Goal: Task Accomplishment & Management: Use online tool/utility

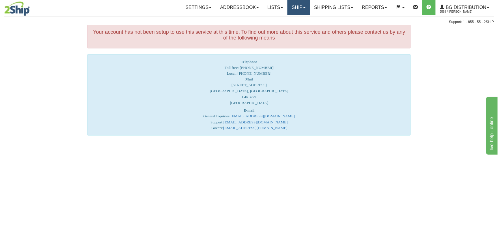
click at [299, 11] on link "Ship" at bounding box center [298, 7] width 22 height 14
click at [293, 23] on link "Ship Screen" at bounding box center [287, 20] width 46 height 8
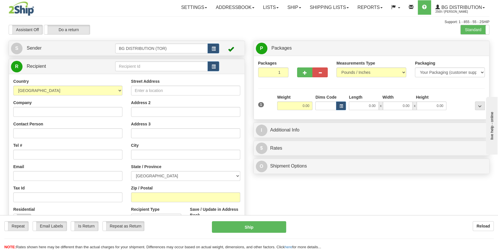
click at [140, 66] on div "Toggle navigation Settings Shipping Preferences Fields Preferences New" at bounding box center [249, 146] width 498 height 292
click at [140, 66] on input "text" at bounding box center [161, 67] width 93 height 10
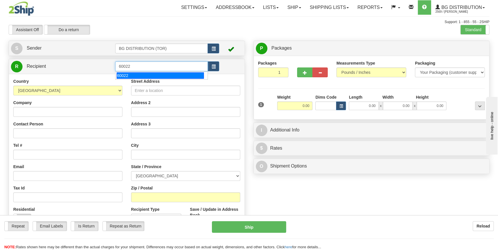
click at [140, 74] on div "60022" at bounding box center [160, 75] width 87 height 6
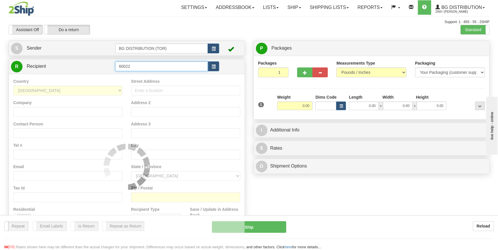
type input "60022"
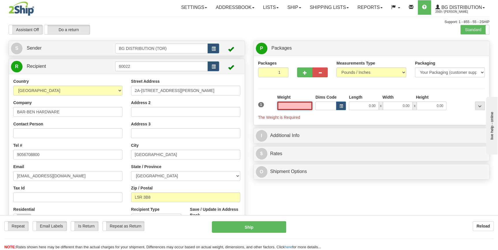
click at [293, 108] on input "text" at bounding box center [295, 106] width 36 height 9
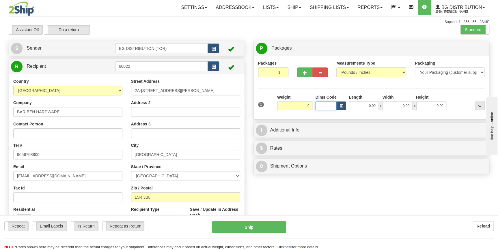
type input "9.00"
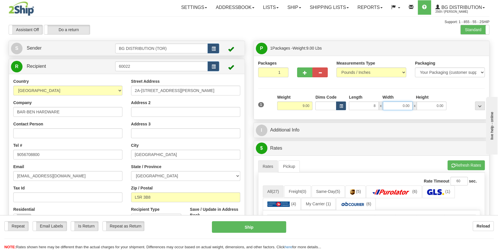
type input "8.00"
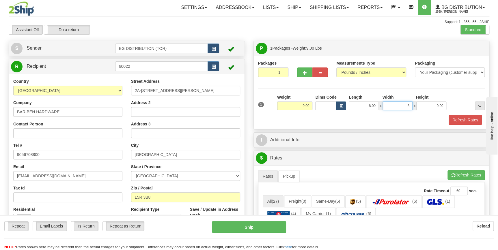
type input "8.00"
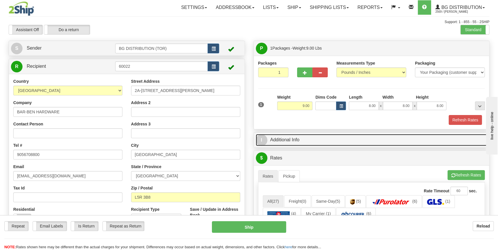
click at [291, 139] on link "I Additional Info" at bounding box center [372, 140] width 232 height 12
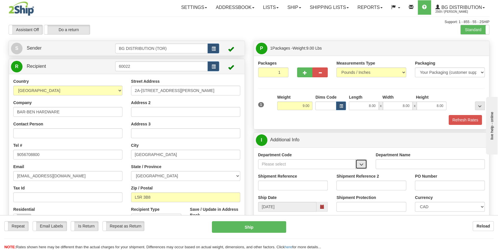
click at [364, 164] on button "button" at bounding box center [361, 164] width 12 height 10
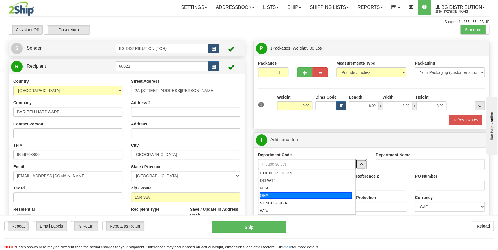
click at [315, 197] on div "OE#" at bounding box center [306, 196] width 92 height 6
type input "OE#"
type input "ORDERS"
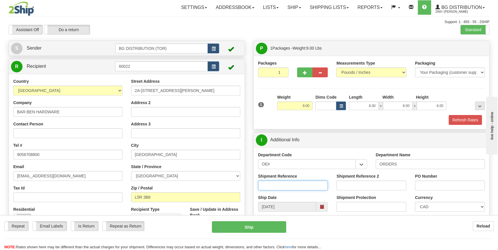
click at [286, 185] on input "Shipment Reference" at bounding box center [293, 186] width 70 height 10
type input "70184703-00"
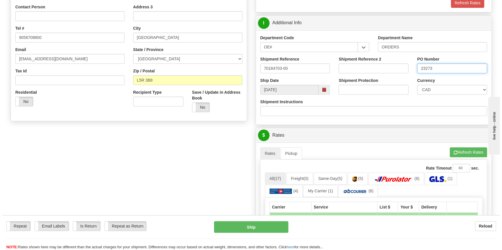
scroll to position [131, 0]
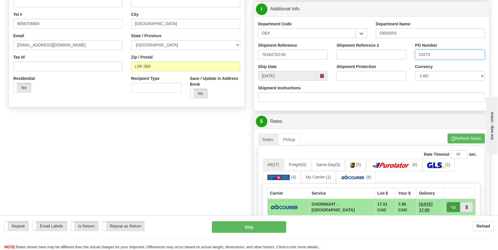
type input "23273"
click at [453, 208] on span "button" at bounding box center [453, 208] width 4 height 4
type input "4"
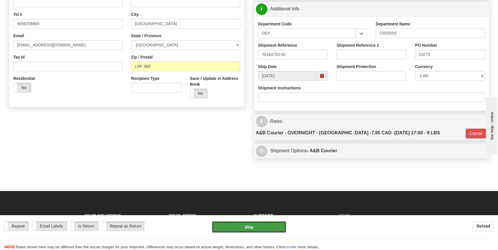
click at [267, 229] on button "Ship" at bounding box center [249, 227] width 74 height 12
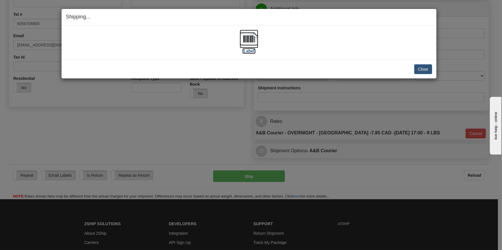
click at [251, 38] on img at bounding box center [249, 39] width 18 height 18
click at [425, 73] on button "Close" at bounding box center [423, 69] width 18 height 10
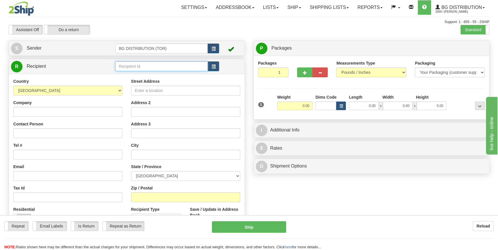
click at [145, 68] on input "text" at bounding box center [161, 67] width 93 height 10
click at [134, 74] on div "60767" at bounding box center [160, 75] width 87 height 6
type input "60767"
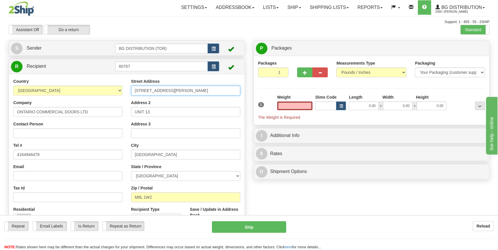
type input "0.00"
drag, startPoint x: 179, startPoint y: 92, endPoint x: 102, endPoint y: 85, distance: 77.8
click at [102, 85] on div "Country [GEOGRAPHIC_DATA] [GEOGRAPHIC_DATA] [GEOGRAPHIC_DATA] [GEOGRAPHIC_DATA]…" at bounding box center [127, 156] width 236 height 155
type input "[STREET_ADDRESS][PERSON_NAME]"
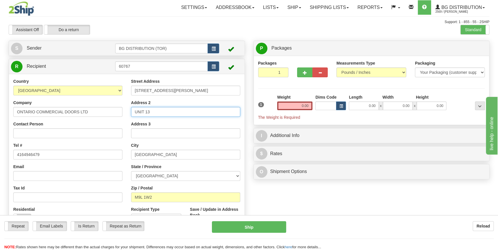
drag, startPoint x: 155, startPoint y: 109, endPoint x: 124, endPoint y: 110, distance: 30.9
click at [124, 110] on div "Country [GEOGRAPHIC_DATA] [GEOGRAPHIC_DATA] [GEOGRAPHIC_DATA] [GEOGRAPHIC_DATA]…" at bounding box center [127, 156] width 236 height 155
type input "W"
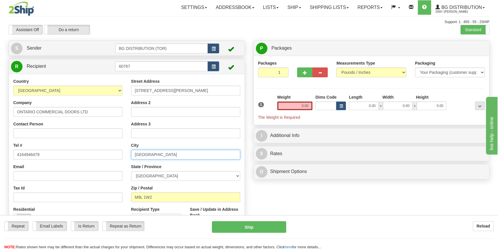
drag, startPoint x: 176, startPoint y: 156, endPoint x: 92, endPoint y: 153, distance: 83.8
click at [92, 153] on div "Country [GEOGRAPHIC_DATA] [GEOGRAPHIC_DATA] [GEOGRAPHIC_DATA] [GEOGRAPHIC_DATA]…" at bounding box center [127, 156] width 236 height 155
type input "WOODBRIDGE"
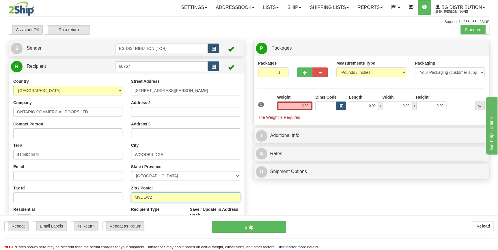
drag, startPoint x: 159, startPoint y: 199, endPoint x: 116, endPoint y: 198, distance: 42.7
click at [116, 198] on div "Country [GEOGRAPHIC_DATA] [GEOGRAPHIC_DATA] [GEOGRAPHIC_DATA] [GEOGRAPHIC_DATA]…" at bounding box center [127, 156] width 236 height 155
type input "L4L7K2"
drag, startPoint x: 295, startPoint y: 107, endPoint x: 333, endPoint y: 107, distance: 38.4
click at [333, 107] on div "1 Weight 0.00 Dims Code 0.00" at bounding box center [372, 107] width 230 height 26
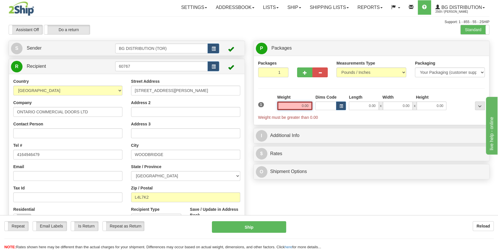
click at [291, 104] on input "0.00" at bounding box center [295, 106] width 36 height 9
click at [291, 104] on input "text" at bounding box center [295, 106] width 36 height 9
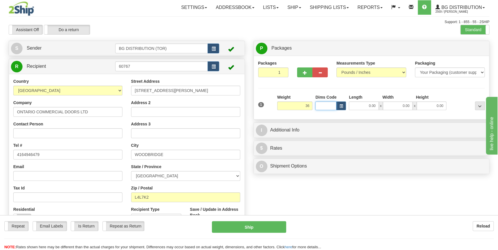
type input "36.00"
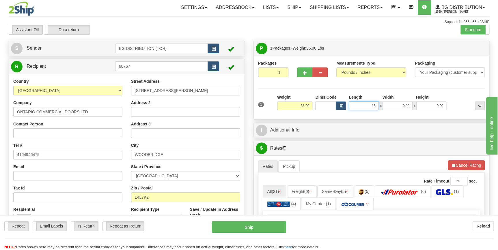
type input "15.00"
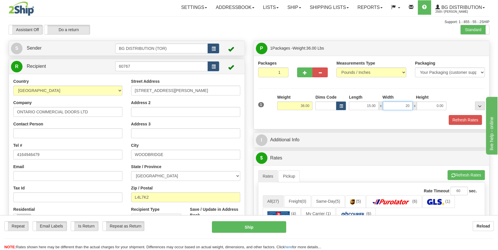
type input "20.00"
type input "9.00"
click at [306, 72] on span "button" at bounding box center [305, 73] width 4 height 4
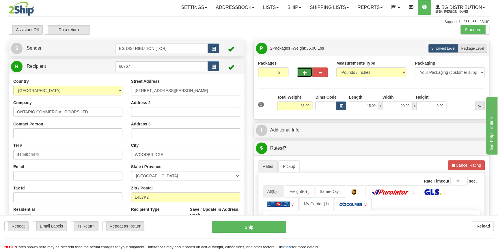
click at [306, 72] on span "button" at bounding box center [305, 73] width 4 height 4
type input "4"
click at [475, 46] on span "Package Level" at bounding box center [472, 48] width 23 height 4
radio input "true"
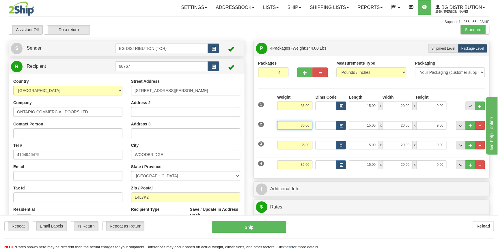
drag, startPoint x: 292, startPoint y: 126, endPoint x: 325, endPoint y: 129, distance: 33.3
click at [325, 129] on div "2 Weight 36.00 Dims Code Length Width Height" at bounding box center [372, 124] width 230 height 19
type input "38.00"
type input "10.00"
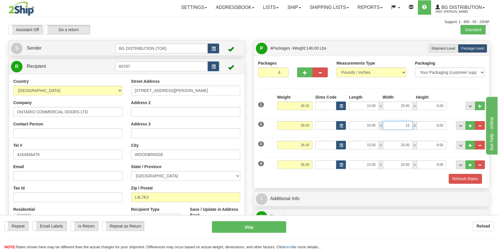
type input "15.00"
type input "10.00"
click at [296, 145] on input "36.00" at bounding box center [295, 145] width 36 height 9
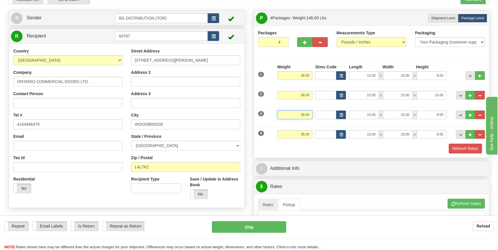
scroll to position [79, 0]
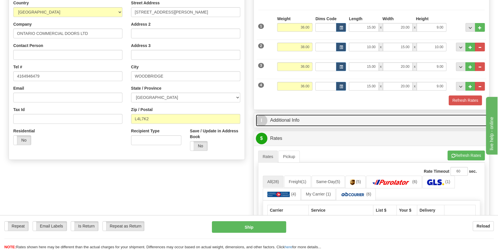
click at [327, 124] on link "I Additional Info" at bounding box center [372, 121] width 232 height 12
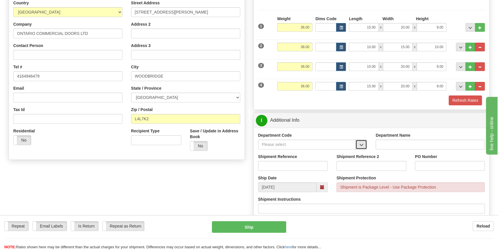
click at [359, 146] on span "button" at bounding box center [361, 145] width 4 height 4
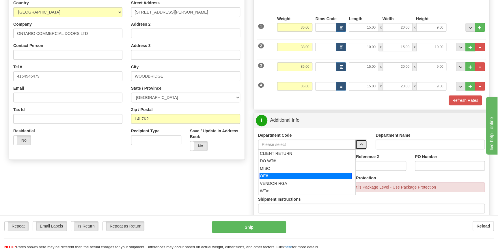
click at [297, 174] on div "OE#" at bounding box center [306, 176] width 92 height 6
type input "OE#"
type input "ORDERS"
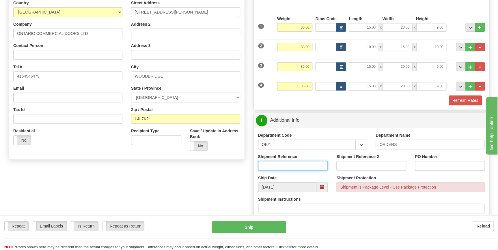
click at [283, 167] on input "Shipment Reference" at bounding box center [293, 166] width 70 height 10
type input "70184652-00"
click at [434, 164] on input "PO Number" at bounding box center [450, 166] width 70 height 10
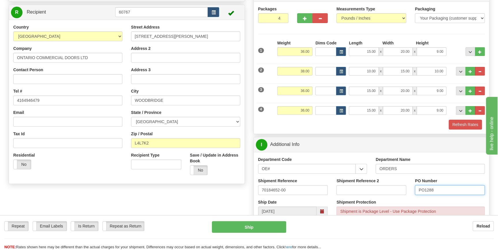
scroll to position [52, 0]
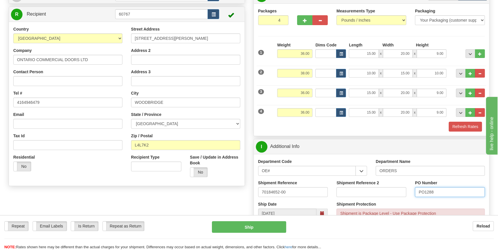
type input "PO1288"
drag, startPoint x: 291, startPoint y: 91, endPoint x: 329, endPoint y: 97, distance: 38.3
click at [329, 97] on div "3 Weight 36.00 Dims Code Length Width Height" at bounding box center [372, 92] width 230 height 19
type input "33.00"
click at [358, 91] on input "18" at bounding box center [364, 93] width 30 height 9
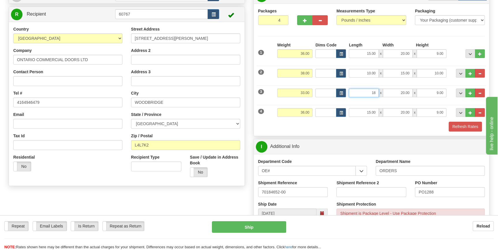
click at [357, 93] on input "18" at bounding box center [364, 93] width 30 height 9
type input "18.00"
type input "9.00"
type input "14.00"
drag, startPoint x: 291, startPoint y: 113, endPoint x: 323, endPoint y: 115, distance: 32.1
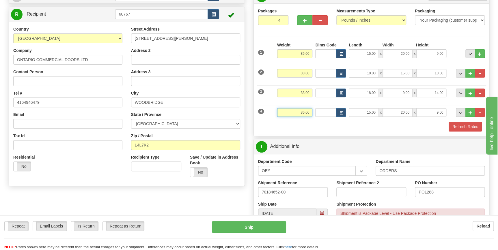
click at [325, 115] on div "4 Weight 36.00 Dims Code Length Width Height" at bounding box center [372, 111] width 230 height 19
type input "35.00"
type input "17.00"
type input "8.00"
click at [468, 128] on button "Refresh Rates" at bounding box center [465, 127] width 33 height 10
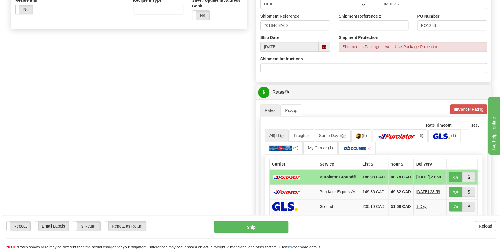
scroll to position [210, 0]
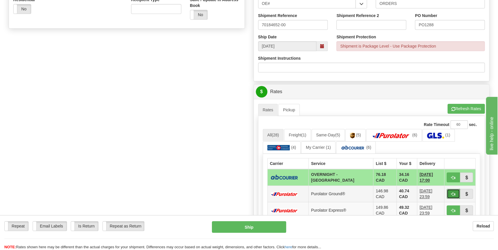
click at [448, 193] on button "button" at bounding box center [453, 194] width 13 height 10
type input "260"
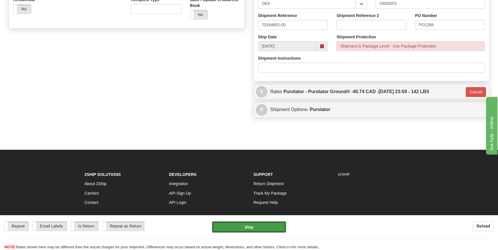
click at [274, 230] on button "Ship" at bounding box center [249, 227] width 74 height 12
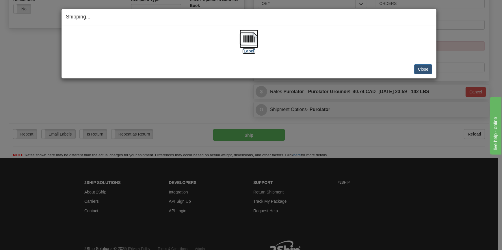
click at [255, 34] on img at bounding box center [249, 39] width 18 height 18
